Goal: Transaction & Acquisition: Purchase product/service

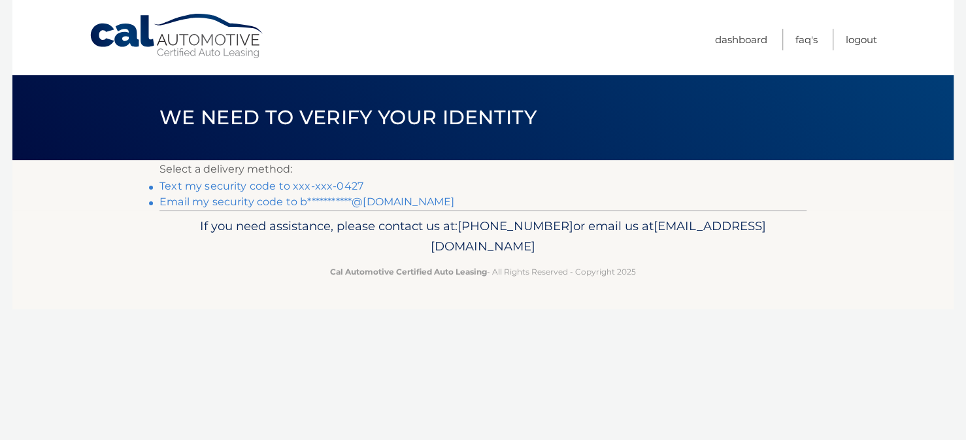
click at [335, 186] on link "Text my security code to xxx-xxx-0427" at bounding box center [261, 186] width 204 height 12
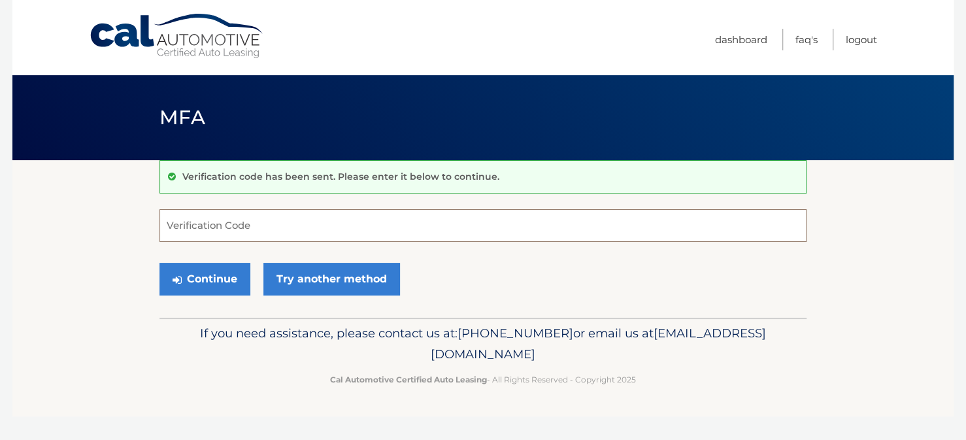
click at [329, 221] on input "Verification Code" at bounding box center [482, 225] width 647 height 33
type input "134375"
click at [176, 277] on icon "submit" at bounding box center [177, 279] width 9 height 10
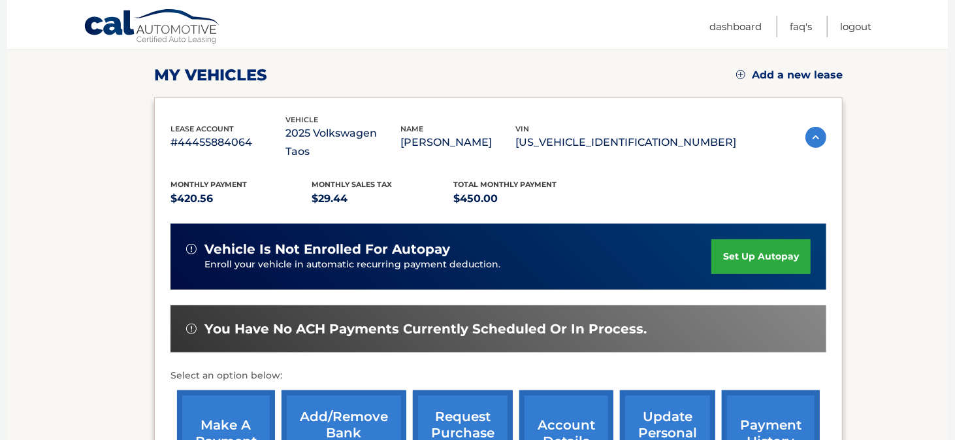
scroll to position [196, 0]
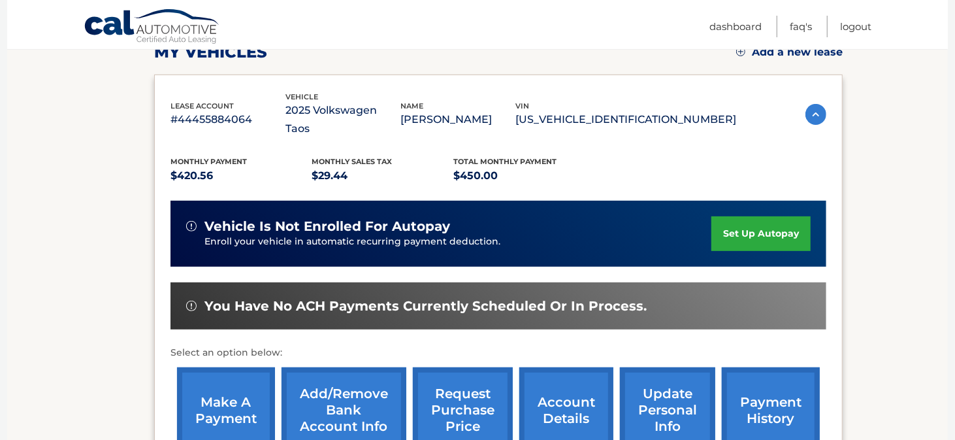
click at [232, 389] on link "make a payment" at bounding box center [226, 410] width 98 height 86
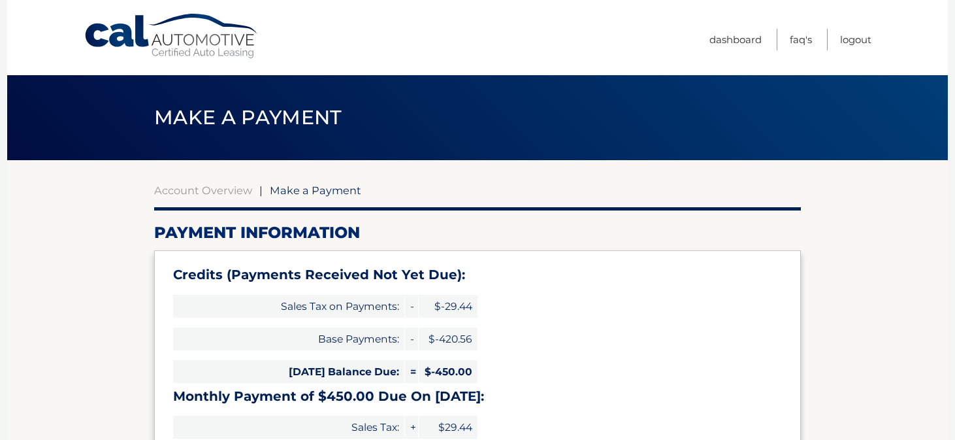
select select "YzRkOGI3MWItOTM3ZC00ODliLTg4ODQtMTI4OWRjOTljZmVj"
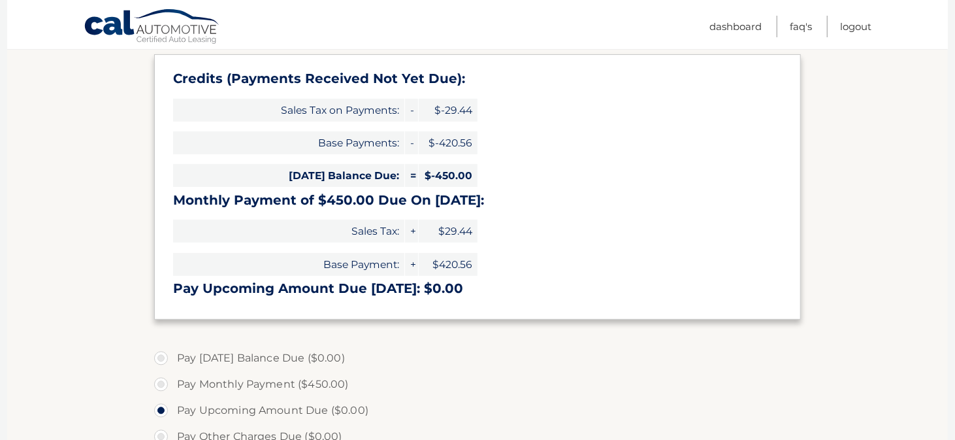
scroll to position [261, 0]
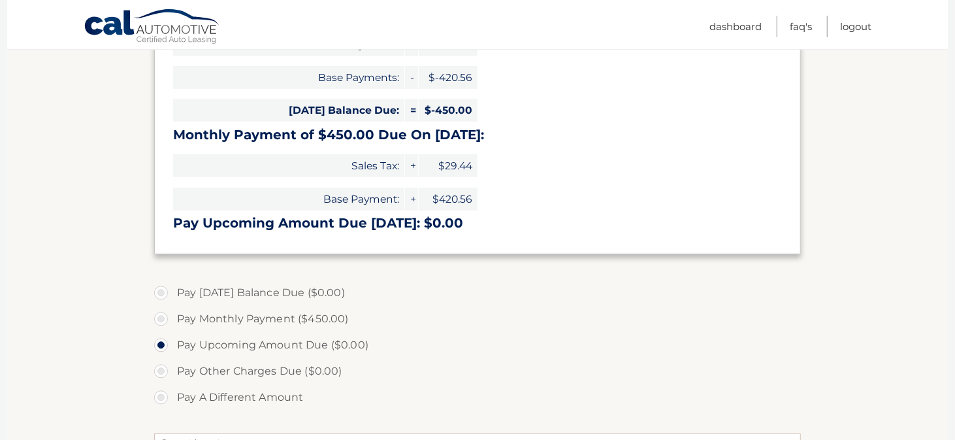
click at [161, 317] on label "Pay Monthly Payment ($450.00)" at bounding box center [477, 319] width 647 height 26
click at [161, 317] on input "Pay Monthly Payment ($450.00)" at bounding box center [165, 316] width 13 height 21
radio input "true"
type input "450.00"
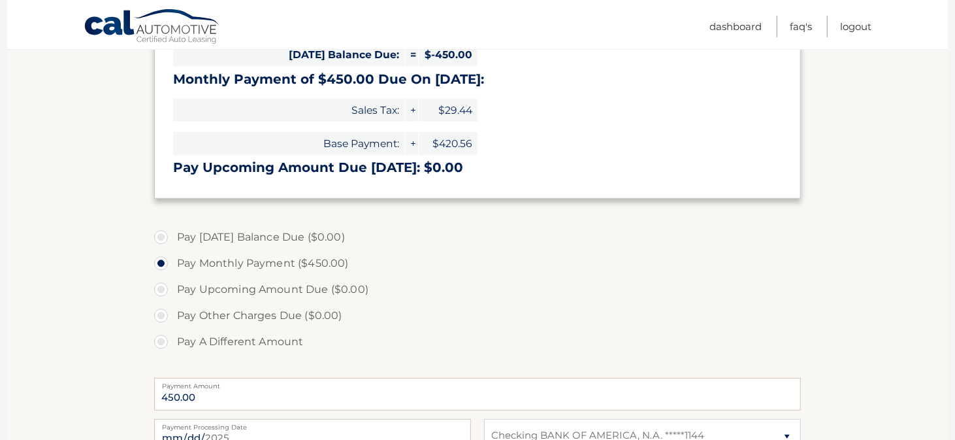
scroll to position [392, 0]
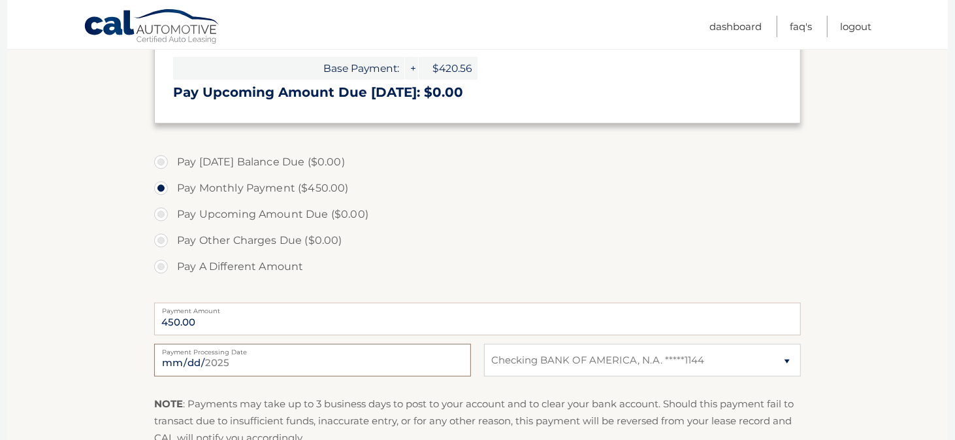
click at [188, 359] on input "2025-09-16" at bounding box center [312, 360] width 317 height 33
type input "2025-10-10"
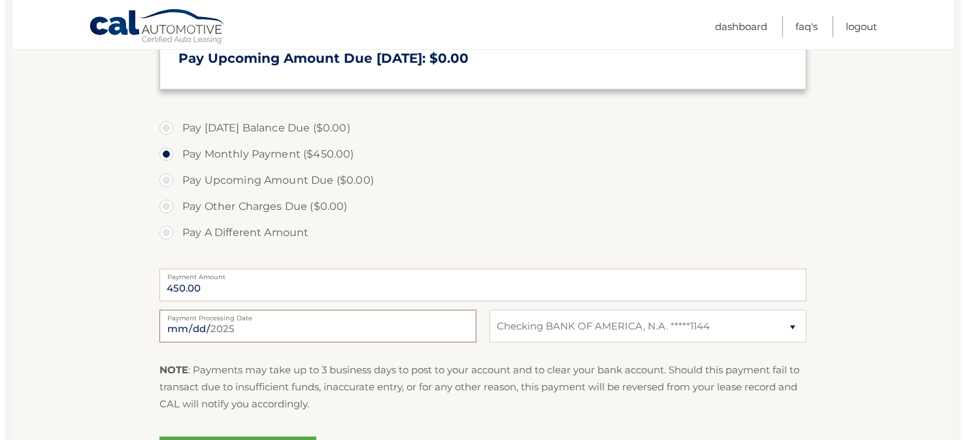
scroll to position [523, 0]
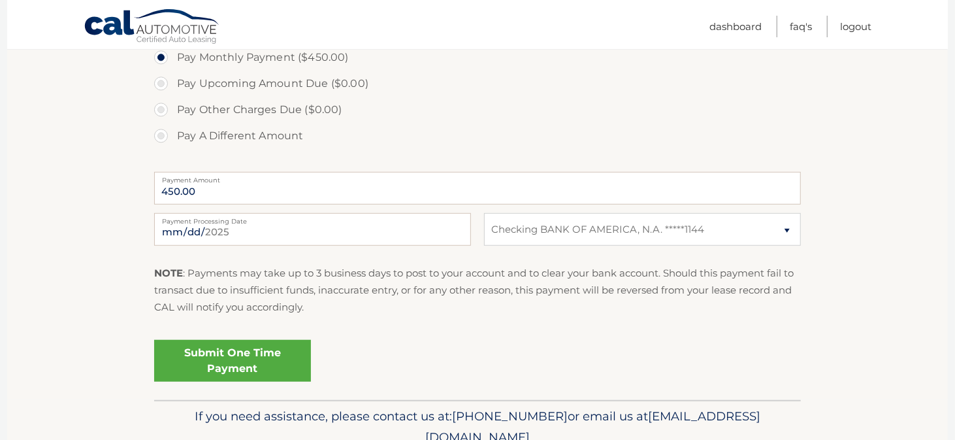
click at [284, 350] on link "Submit One Time Payment" at bounding box center [232, 361] width 157 height 42
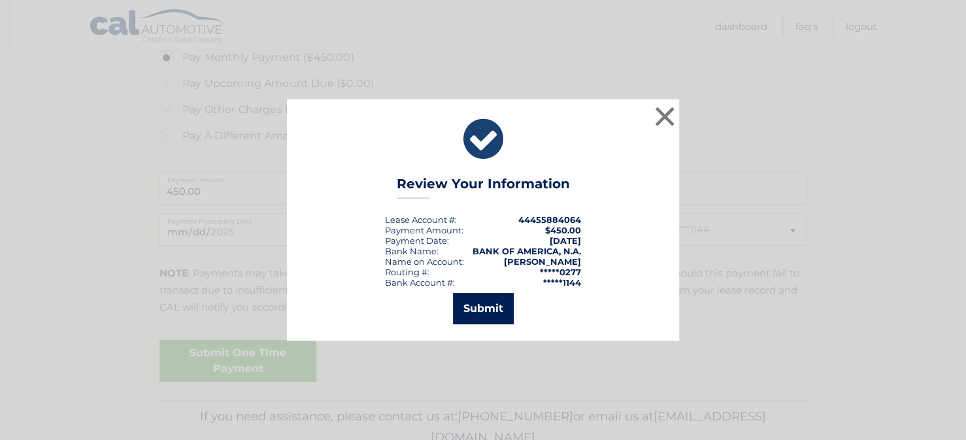
click at [488, 308] on button "Submit" at bounding box center [483, 308] width 61 height 31
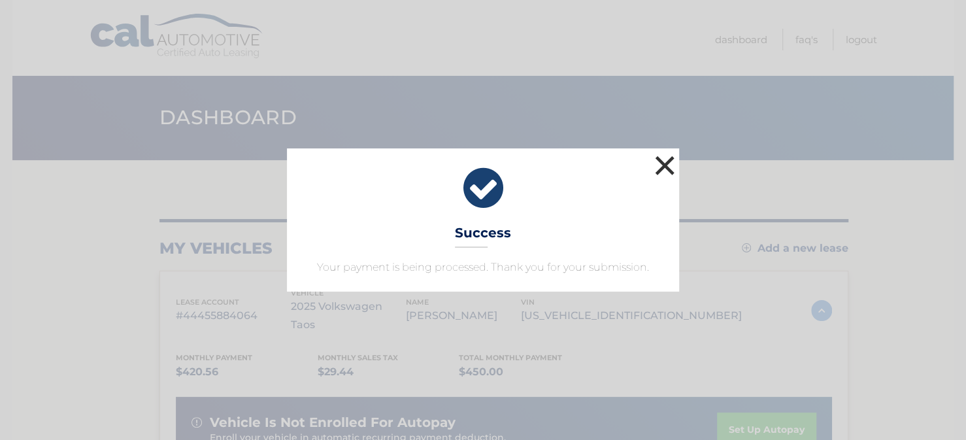
click at [664, 165] on button "×" at bounding box center [665, 165] width 26 height 26
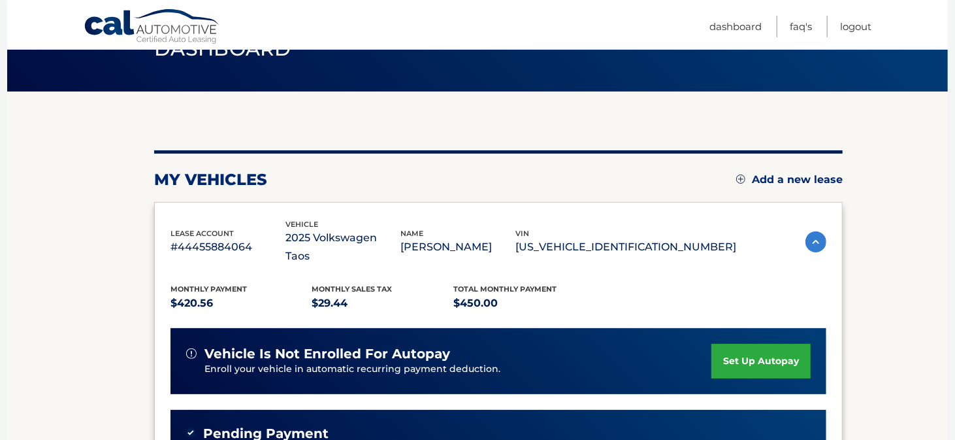
scroll to position [131, 0]
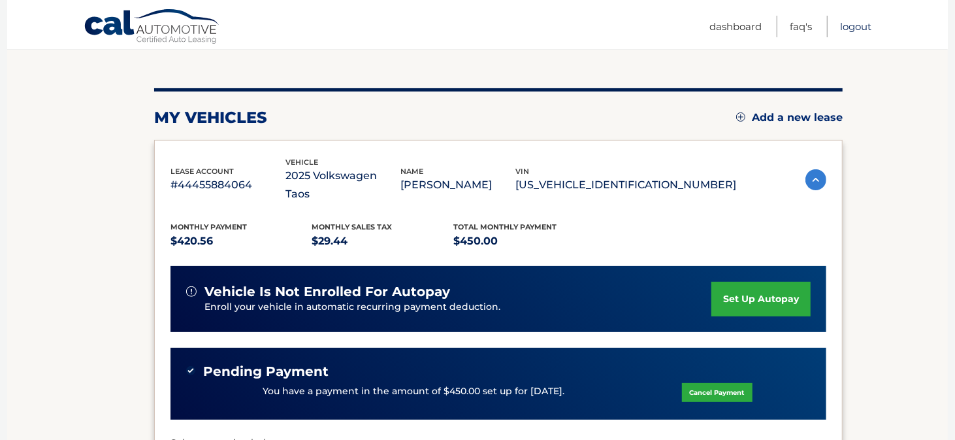
click at [852, 29] on link "Logout" at bounding box center [855, 27] width 31 height 22
